Goal: Task Accomplishment & Management: Manage account settings

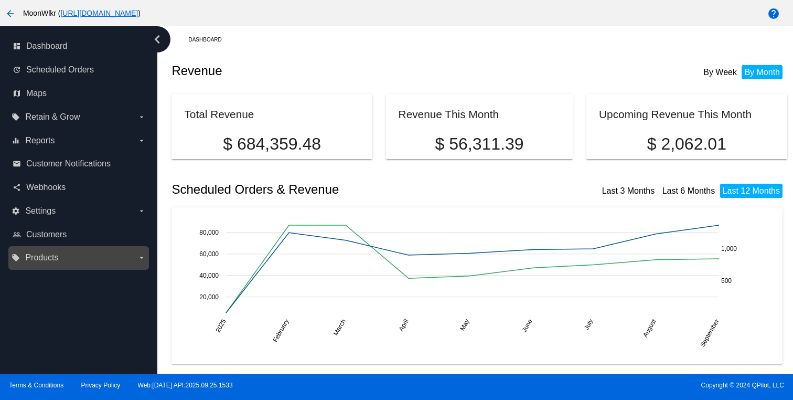
click at [38, 257] on span "Products" at bounding box center [41, 257] width 33 height 9
click at [0, 0] on input "local_offer Products arrow_drop_down" at bounding box center [0, 0] width 0 height 0
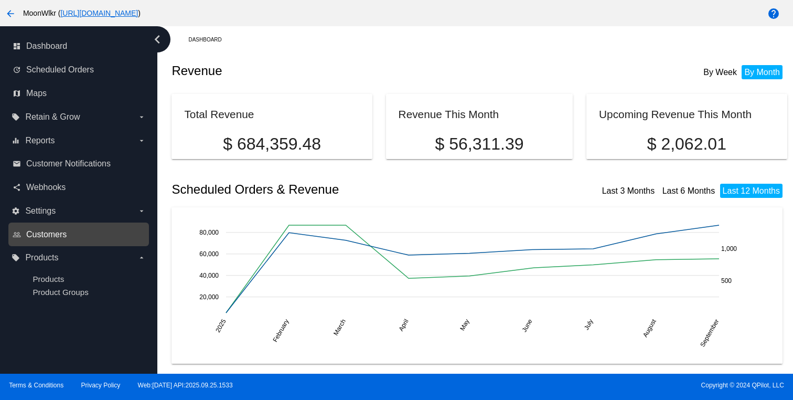
click at [51, 233] on span "Customers" at bounding box center [46, 234] width 40 height 9
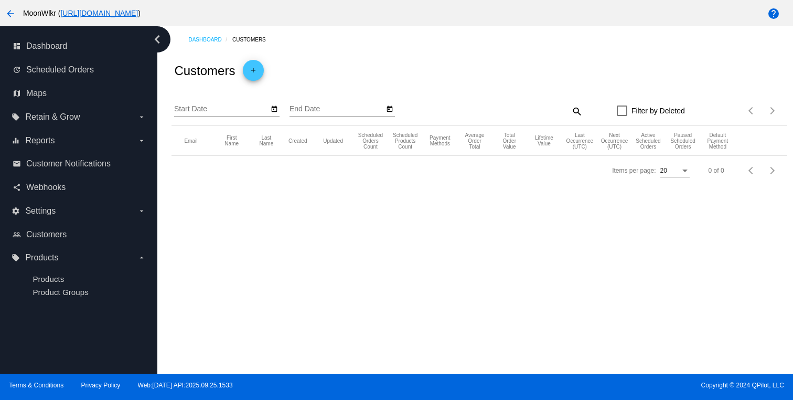
click at [172, 156] on mat-table "Email First Name Last Name Created Updated Scheduled Orders Count Scheduled Pro…" at bounding box center [480, 141] width 616 height 30
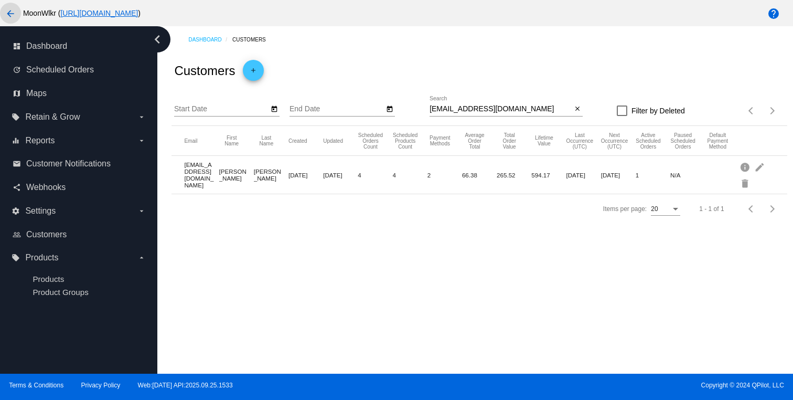
click at [7, 17] on mat-icon "arrow_back" at bounding box center [10, 13] width 13 height 13
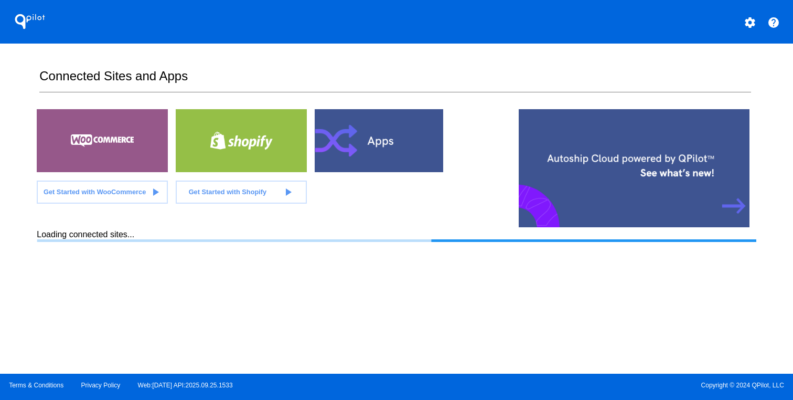
click at [747, 26] on mat-icon "settings" at bounding box center [750, 22] width 13 height 13
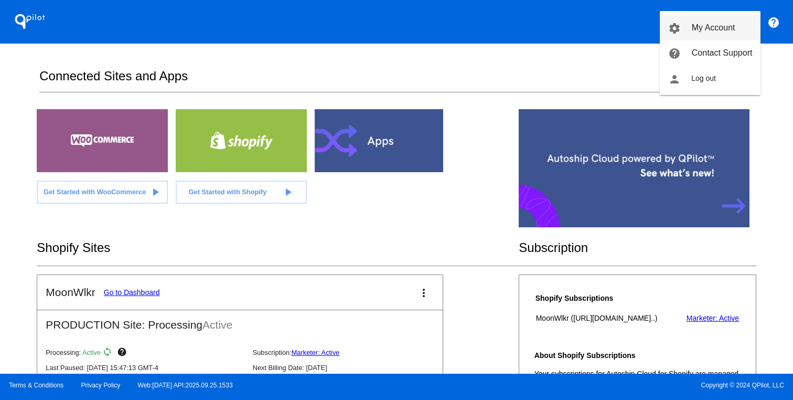
click at [724, 23] on span "My Account" at bounding box center [714, 27] width 44 height 9
